Goal: Check status: Check status

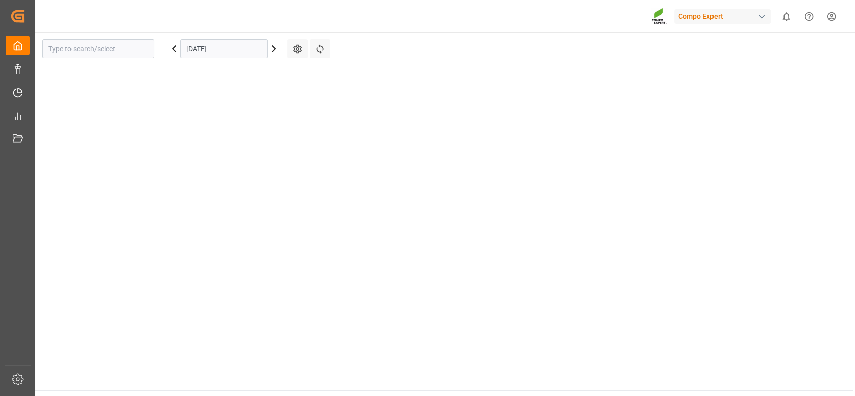
type input "La Vall d [PERSON_NAME]"
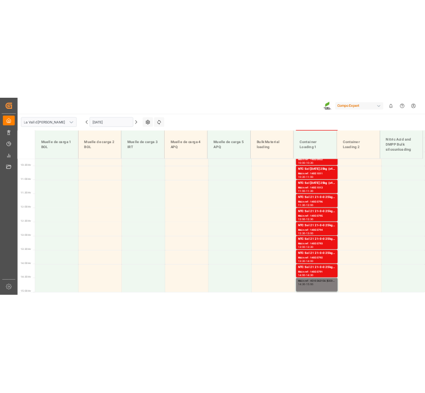
scroll to position [579, 0]
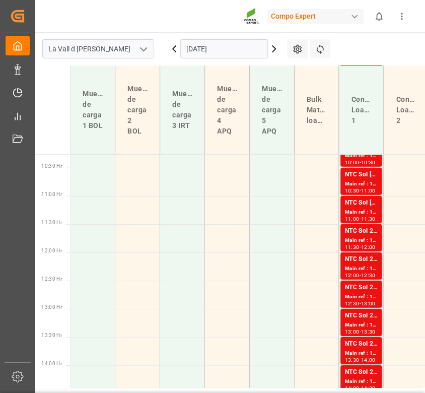
click at [238, 49] on input "[DATE]" at bounding box center [224, 48] width 88 height 19
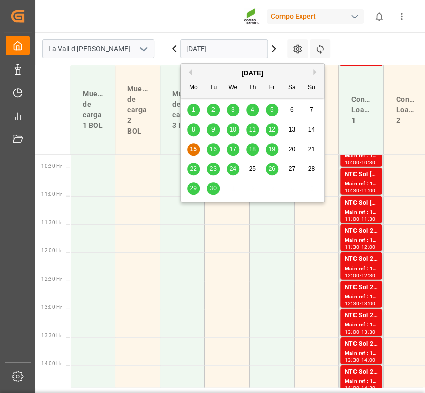
click at [252, 149] on span "18" at bounding box center [252, 149] width 7 height 7
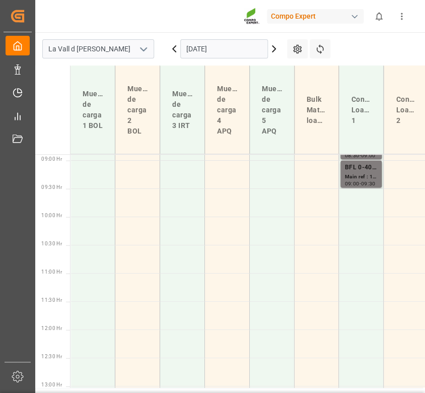
scroll to position [387, 0]
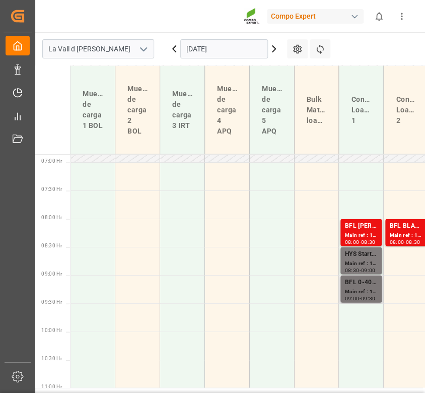
click at [357, 293] on div "Main ref : 14051215" at bounding box center [360, 291] width 33 height 9
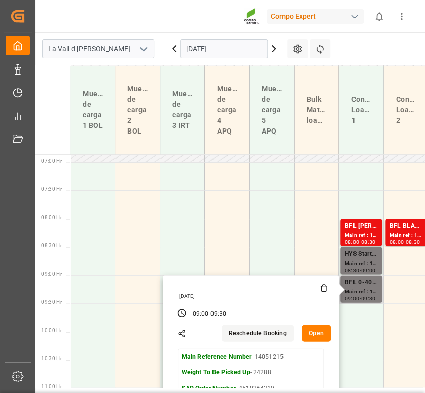
click at [322, 289] on icon at bounding box center [324, 288] width 8 height 8
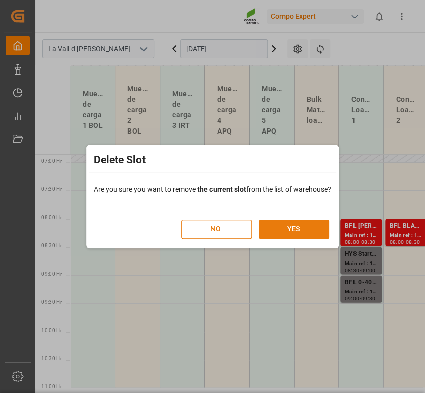
click at [289, 230] on button "YES" at bounding box center [294, 229] width 71 height 19
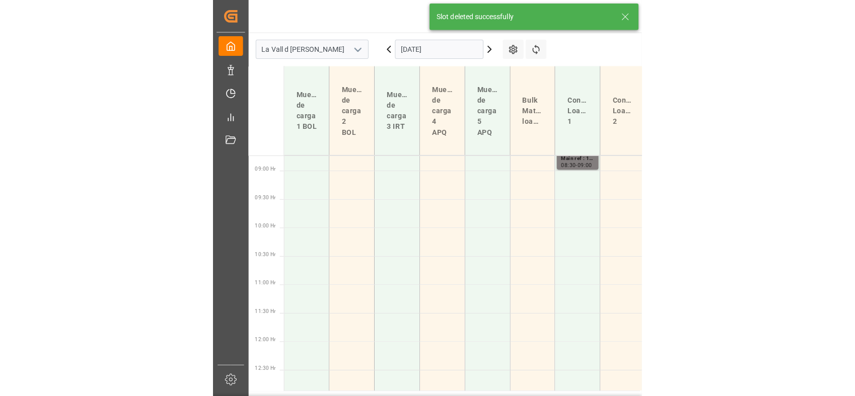
scroll to position [498, 0]
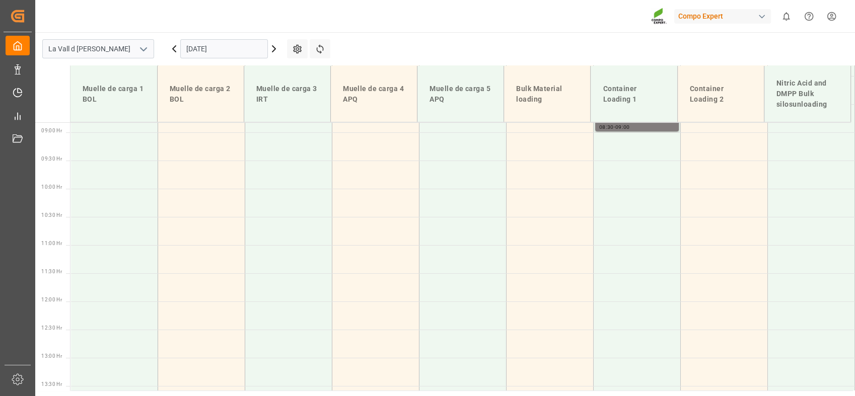
click at [233, 47] on input "[DATE]" at bounding box center [224, 48] width 88 height 19
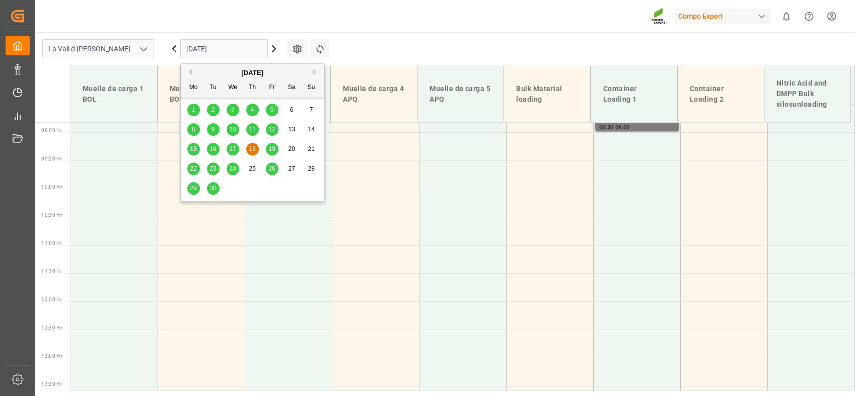
click at [213, 148] on span "16" at bounding box center [213, 149] width 7 height 7
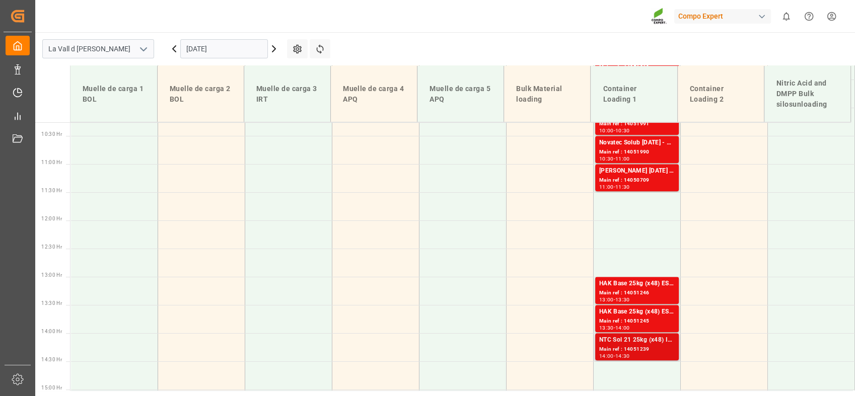
scroll to position [635, 0]
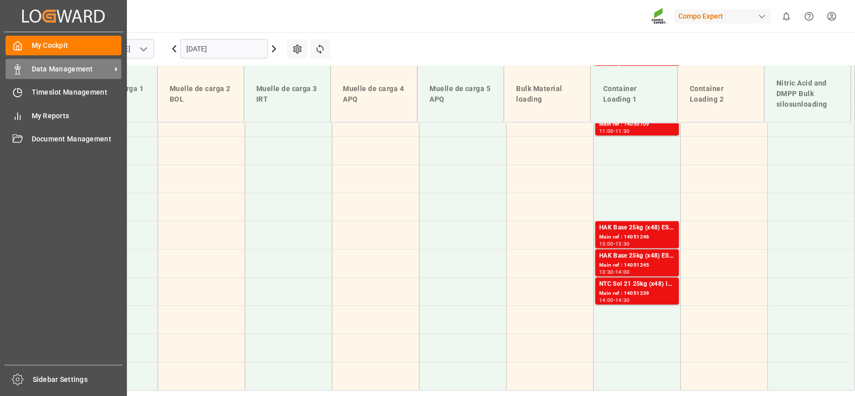
click at [60, 73] on span "Data Management" at bounding box center [72, 69] width 80 height 11
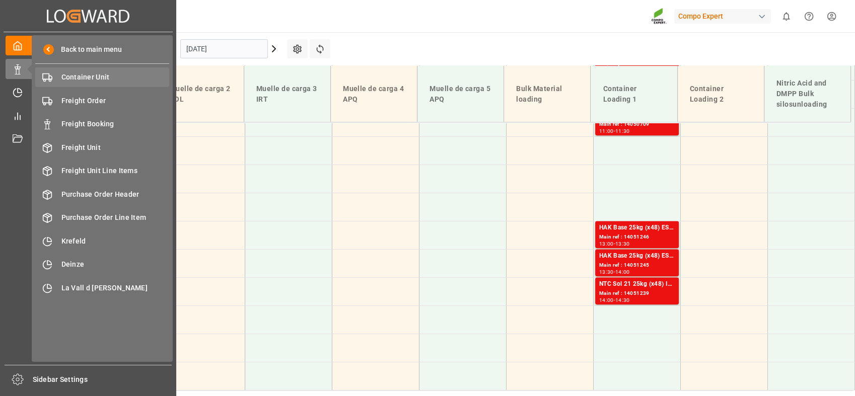
click at [136, 82] on span "Container Unit" at bounding box center [115, 77] width 108 height 11
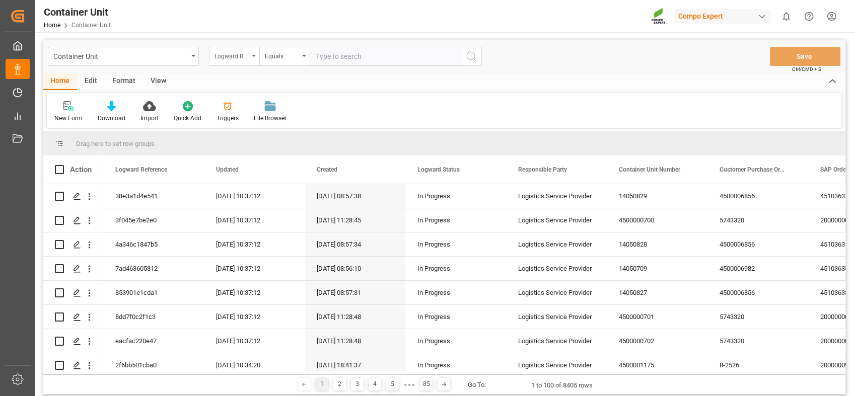
click at [254, 59] on div "Logward Reference" at bounding box center [234, 56] width 50 height 19
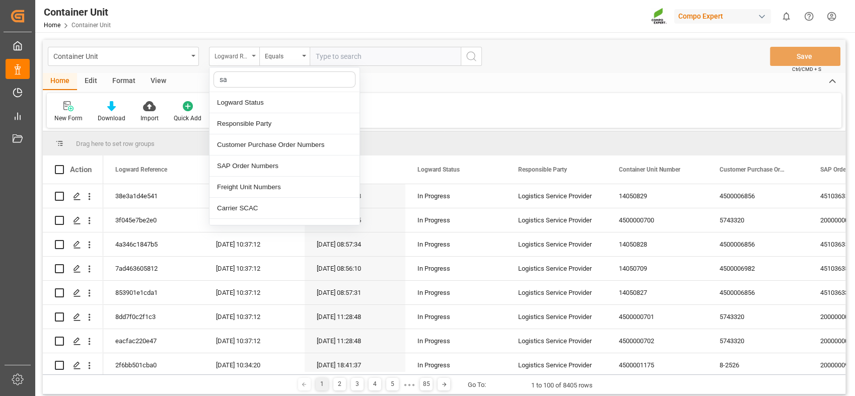
type input "sap"
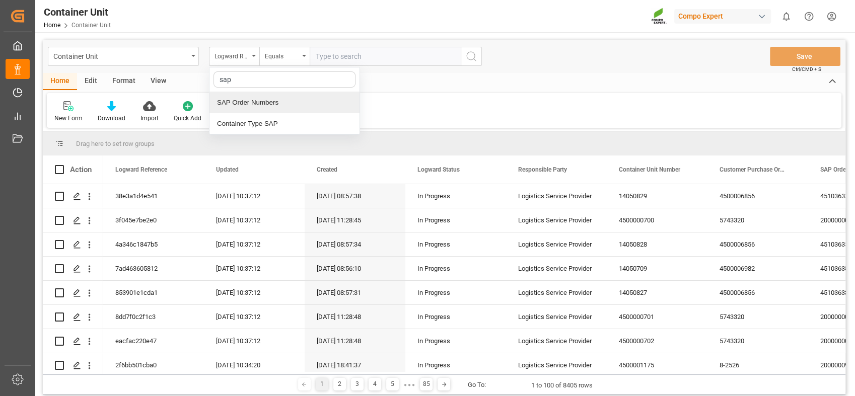
click at [250, 101] on div "SAP Order Numbers" at bounding box center [285, 102] width 150 height 21
click at [302, 60] on div "Equals" at bounding box center [284, 56] width 50 height 19
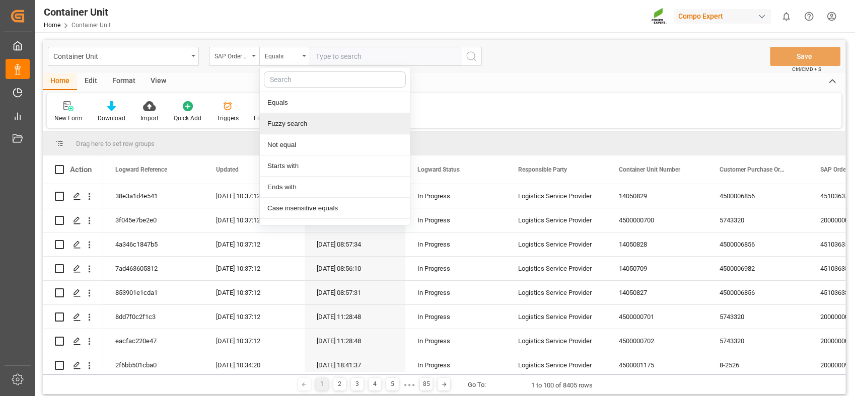
click at [287, 121] on div "Fuzzy search" at bounding box center [335, 123] width 150 height 21
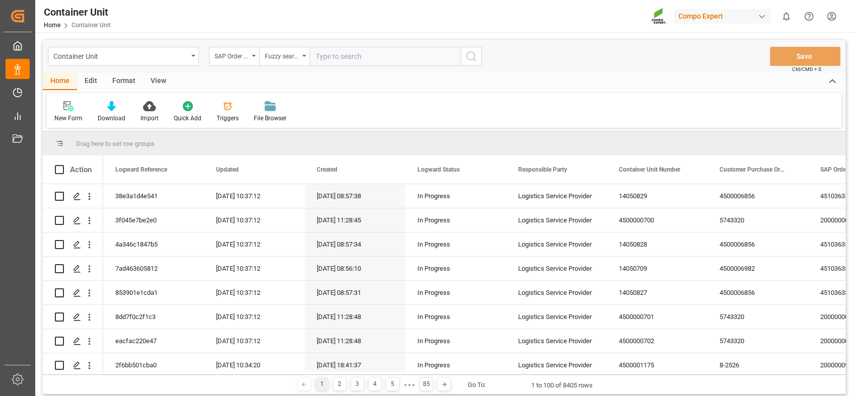
click at [338, 54] on input "text" at bounding box center [385, 56] width 151 height 19
click at [335, 54] on input "text" at bounding box center [385, 56] width 151 height 19
paste input "4510362379"
type input "4510362379"
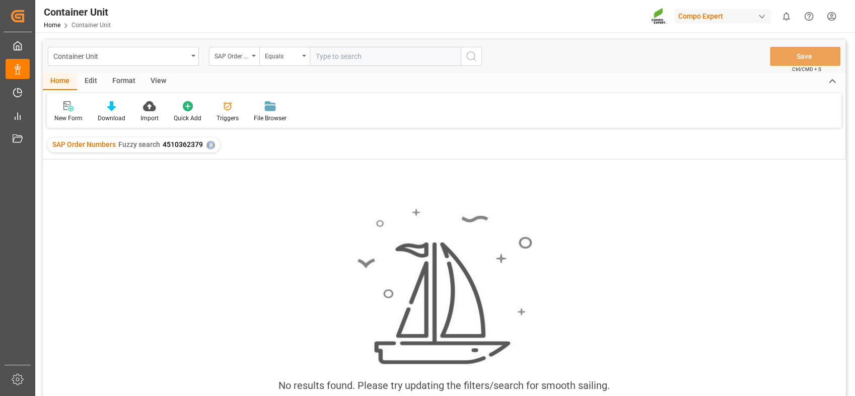
click at [210, 143] on div "✕" at bounding box center [210, 145] width 9 height 9
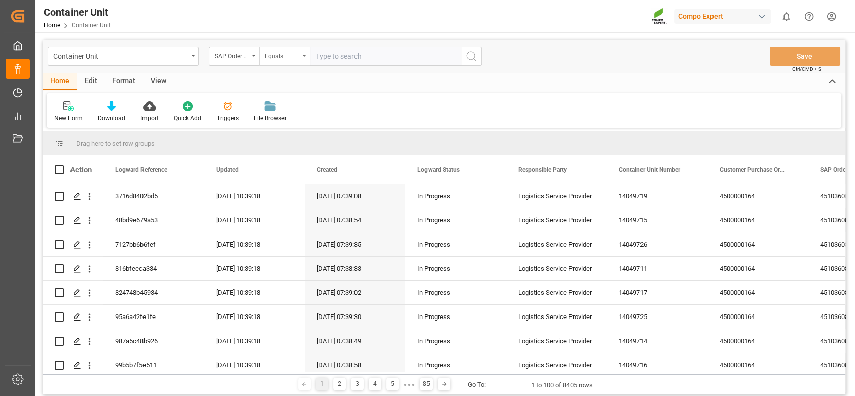
click at [298, 57] on div "Equals" at bounding box center [282, 55] width 34 height 12
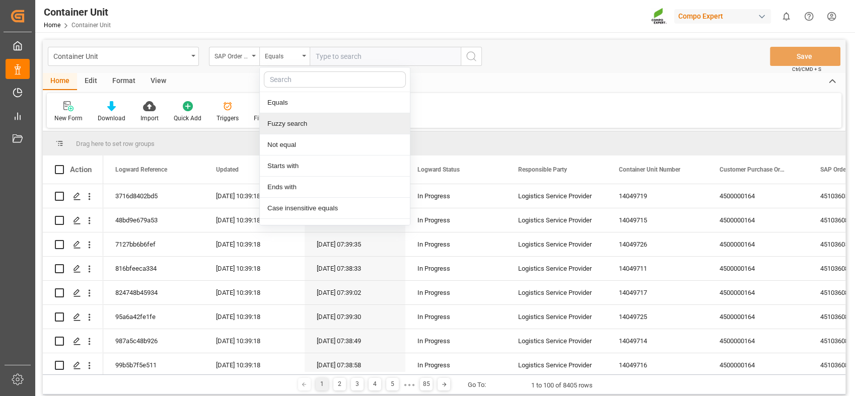
click at [292, 125] on div "Fuzzy search" at bounding box center [335, 123] width 150 height 21
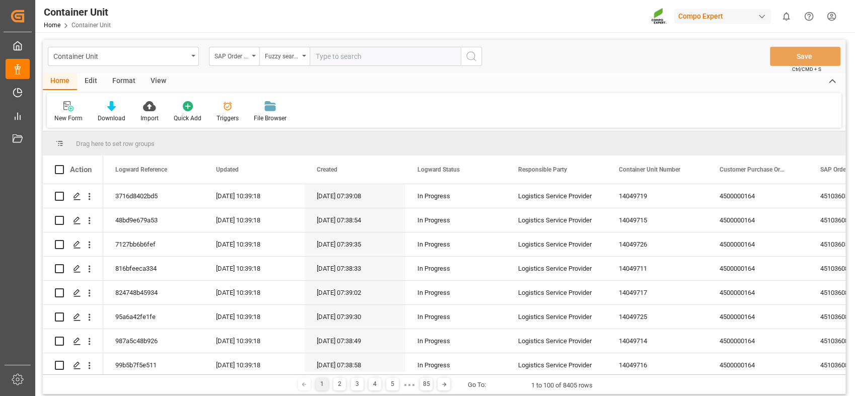
paste input "4510362379"
type input "4510362379"
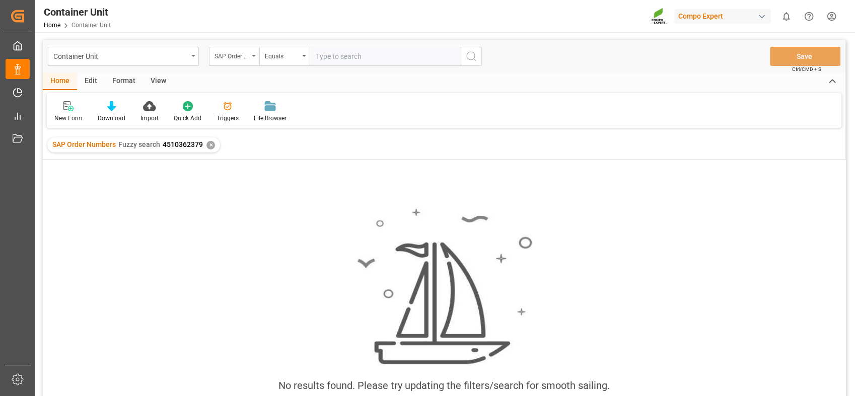
click at [210, 146] on div "✕" at bounding box center [210, 145] width 9 height 9
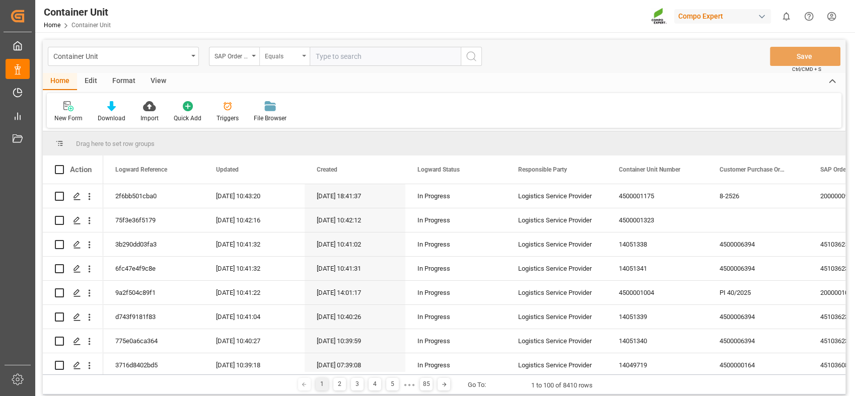
click at [302, 56] on div "Equals" at bounding box center [284, 56] width 50 height 19
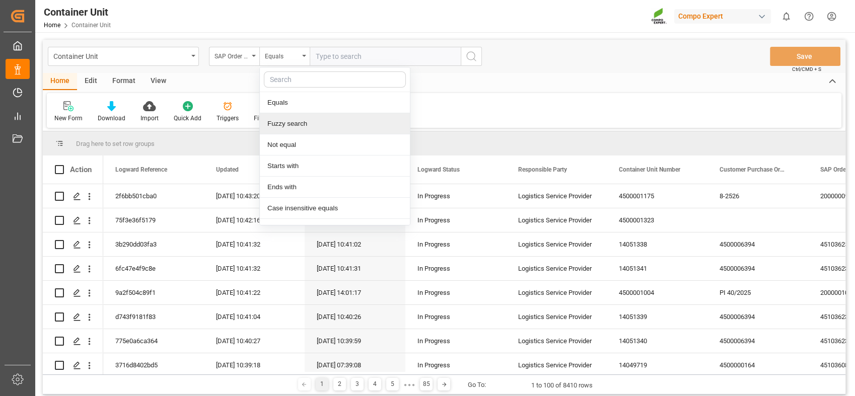
click at [293, 122] on div "Fuzzy search" at bounding box center [335, 123] width 150 height 21
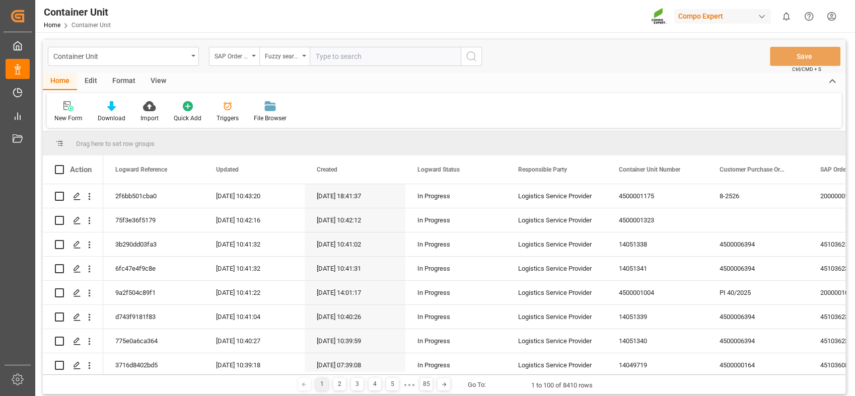
paste input "4510362379"
drag, startPoint x: 402, startPoint y: 55, endPoint x: 366, endPoint y: 56, distance: 35.8
click at [401, 55] on input "4510362379" at bounding box center [385, 56] width 151 height 19
type input "4510362379"
